Goal: Task Accomplishment & Management: Complete application form

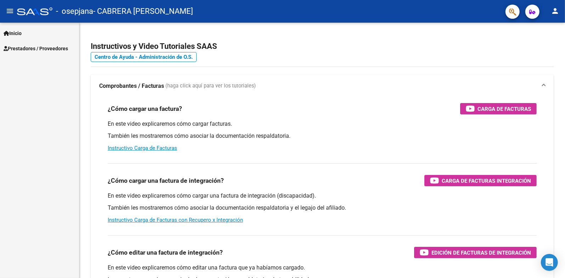
click at [59, 47] on span "Prestadores / Proveedores" at bounding box center [36, 49] width 65 height 8
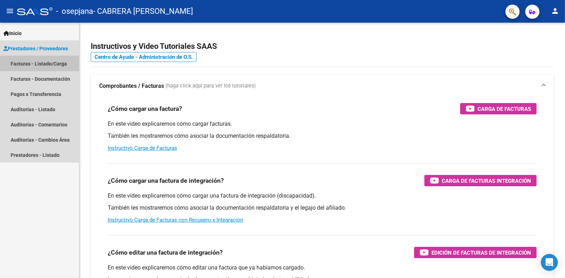
click at [52, 65] on link "Facturas - Listado/Carga" at bounding box center [39, 63] width 79 height 15
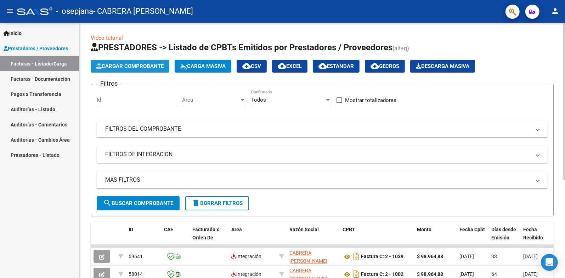
click at [150, 68] on span "Cargar Comprobante" at bounding box center [129, 66] width 67 height 6
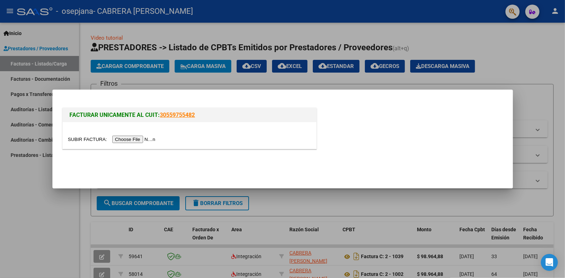
click at [123, 138] on input "file" at bounding box center [113, 139] width 90 height 7
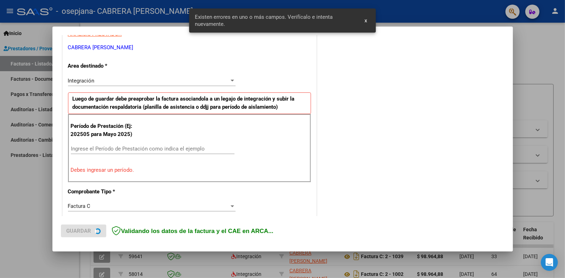
scroll to position [142, 0]
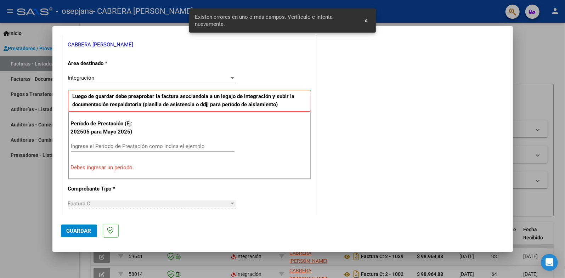
click at [117, 148] on input "Ingrese el Período de Prestación como indica el ejemplo" at bounding box center [153, 146] width 164 height 6
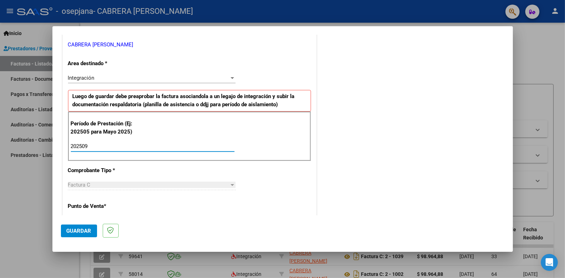
type input "202509"
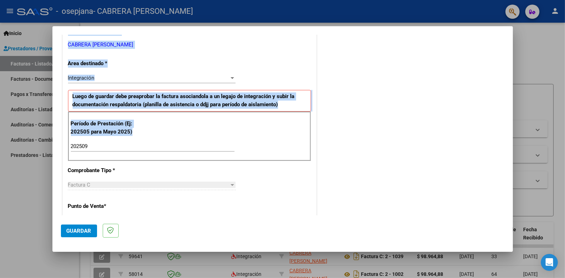
drag, startPoint x: 117, startPoint y: 149, endPoint x: 47, endPoint y: 136, distance: 71.4
click at [47, 136] on div "COMPROBANTE VER COMPROBANTE El comprobante fue leído exitosamente. DATOS DEL CO…" at bounding box center [282, 139] width 565 height 278
drag, startPoint x: 47, startPoint y: 136, endPoint x: 85, endPoint y: 144, distance: 39.5
click at [85, 144] on input "202509" at bounding box center [153, 146] width 164 height 6
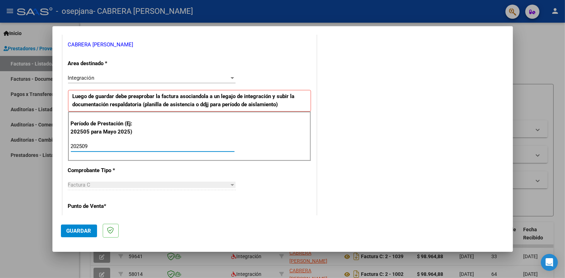
click at [96, 145] on input "202509" at bounding box center [153, 146] width 164 height 6
click at [85, 229] on span "Guardar" at bounding box center [79, 231] width 25 height 6
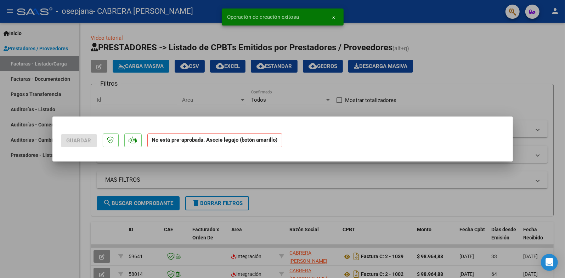
scroll to position [0, 0]
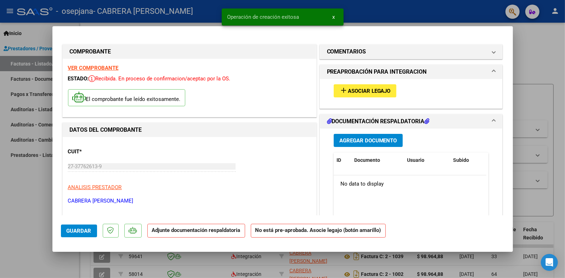
click at [366, 142] on span "Agregar Documento" at bounding box center [369, 141] width 58 height 6
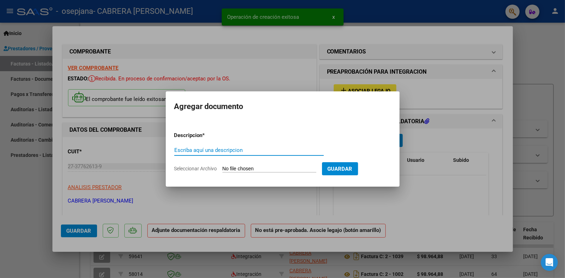
click at [223, 147] on input "Escriba aquí una descripcion" at bounding box center [249, 150] width 150 height 6
click at [226, 152] on input "Escriba aquí una descripcion" at bounding box center [249, 150] width 150 height 6
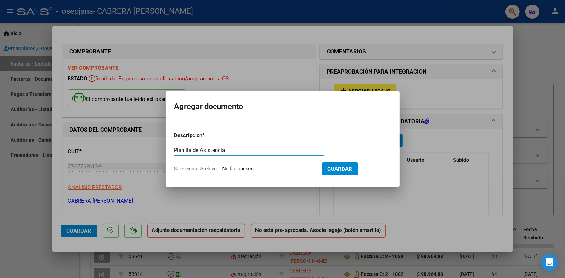
type input "Planilla de Asistencia"
click at [268, 164] on form "Descripcion * Planilla de Asistencia Escriba aquí una descripcion Seleccionar A…" at bounding box center [282, 152] width 217 height 52
click at [269, 166] on input "Seleccionar Archivo" at bounding box center [270, 169] width 94 height 7
type input "C:\fakepath\Planilla [PERSON_NAME] sep.pdf"
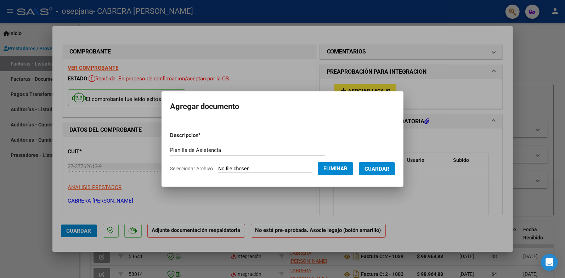
click at [376, 168] on span "Guardar" at bounding box center [377, 169] width 25 height 6
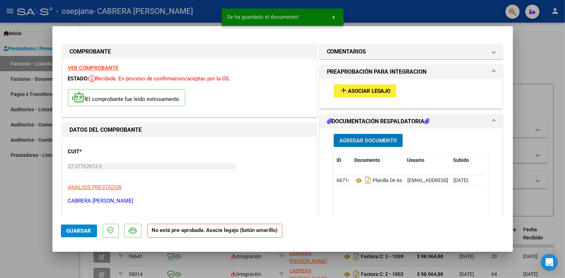
click at [84, 230] on span "Guardar" at bounding box center [79, 231] width 25 height 6
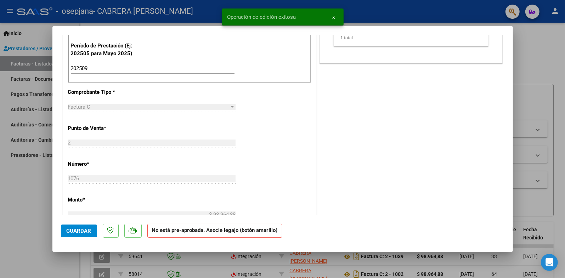
click at [537, 79] on div at bounding box center [282, 139] width 565 height 278
type input "$ 0,00"
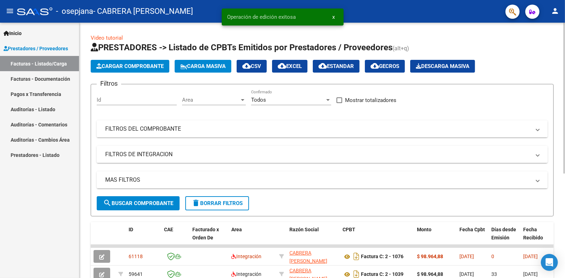
scroll to position [106, 0]
